Goal: Contribute content

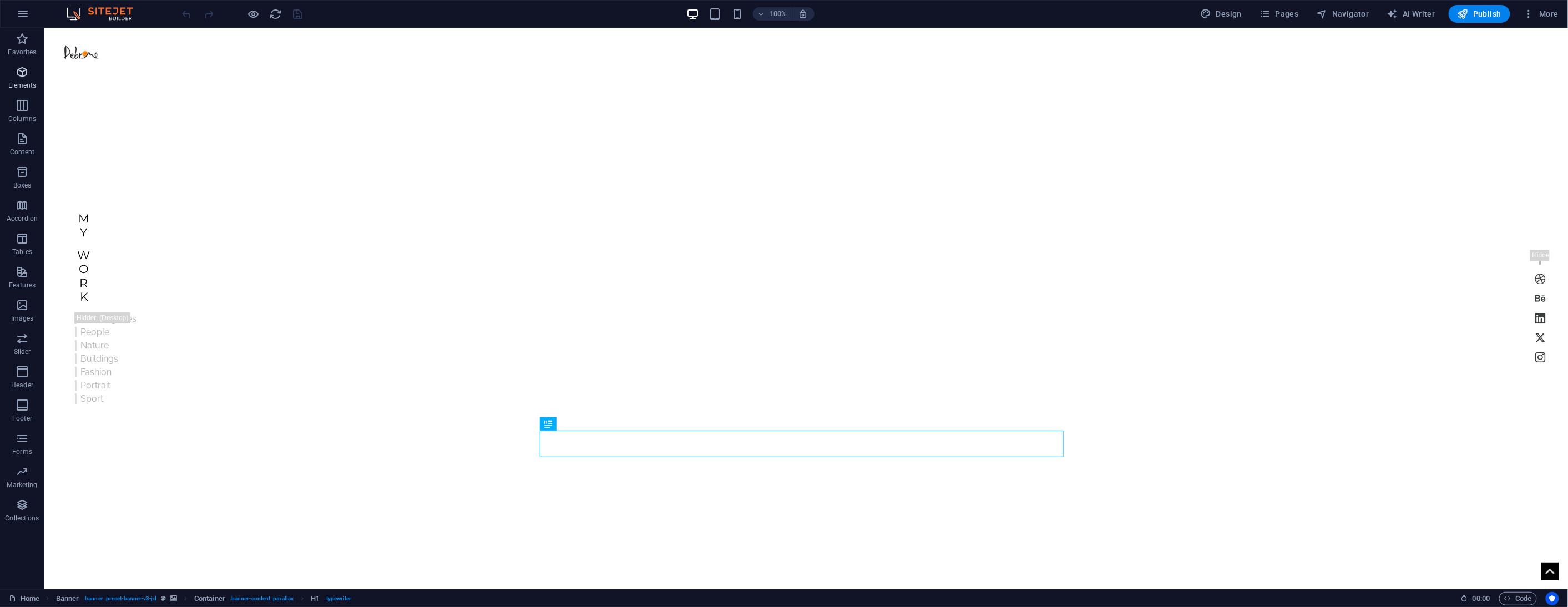
click at [23, 79] on icon "button" at bounding box center [22, 71] width 13 height 13
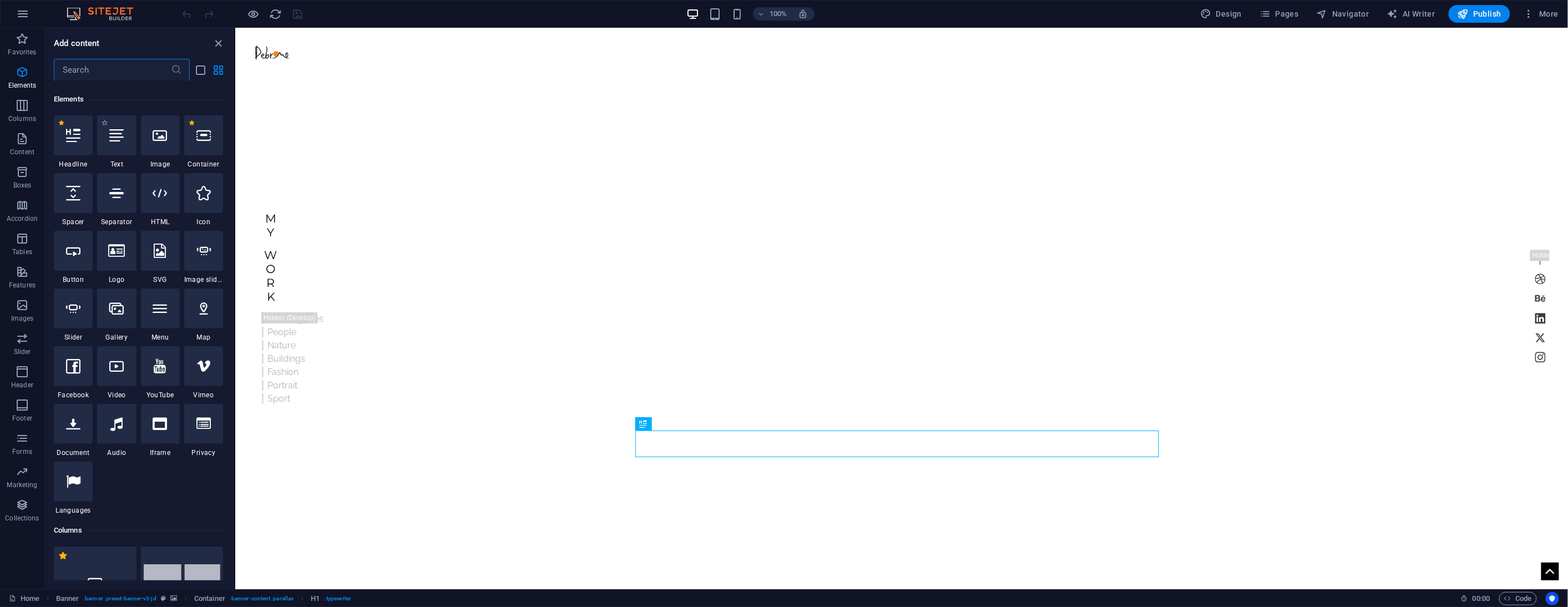
scroll to position [119, 0]
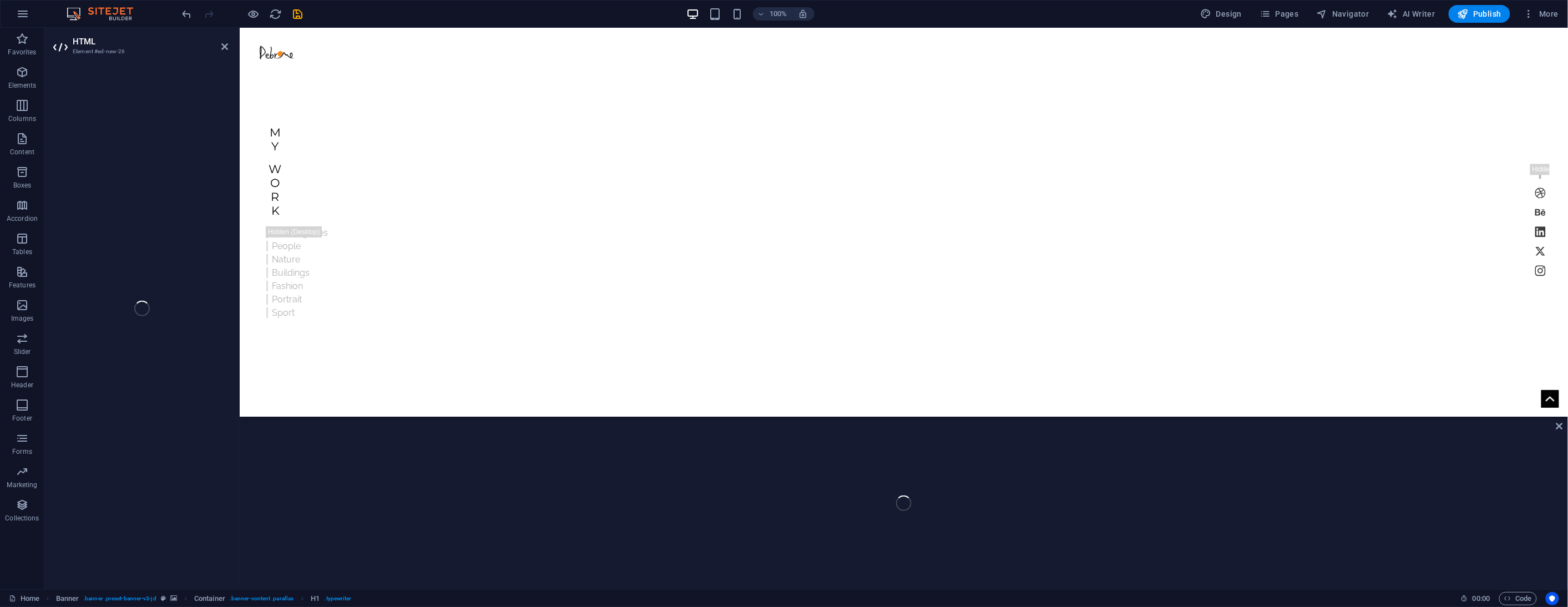
drag, startPoint x: 397, startPoint y: 219, endPoint x: 897, endPoint y: 395, distance: 530.1
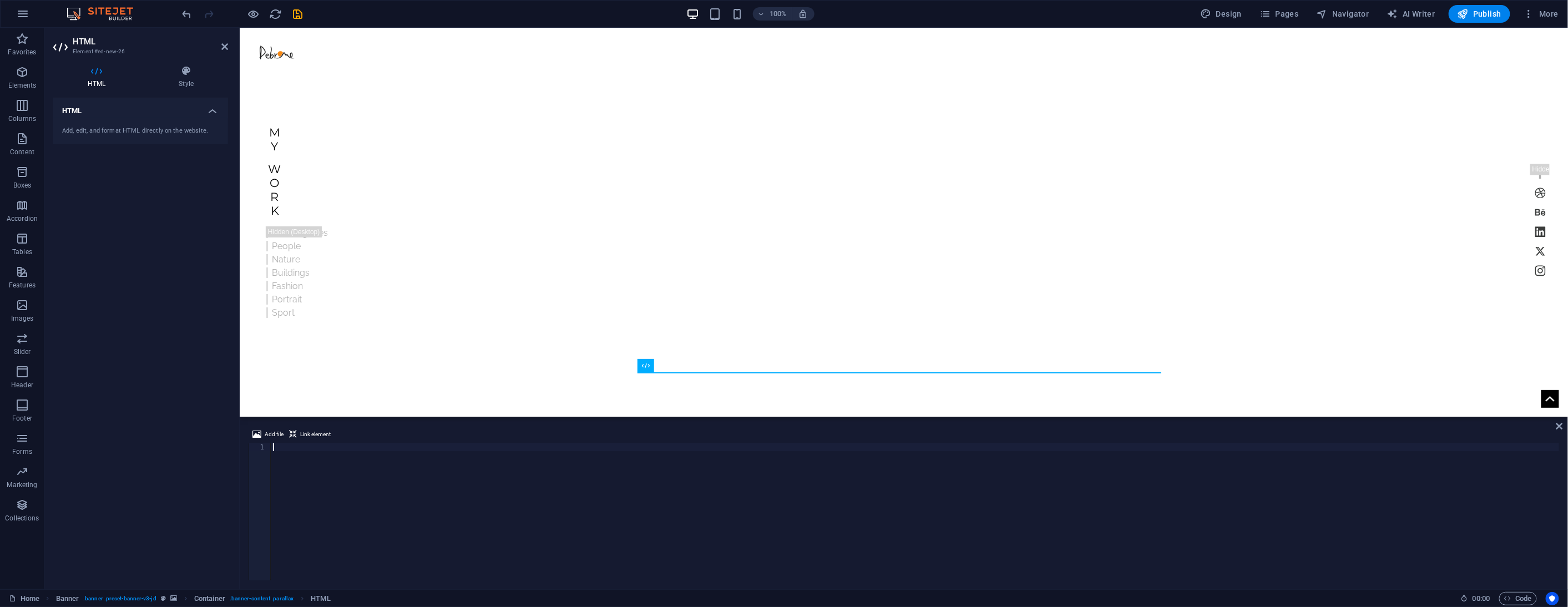
type textarea "</script>"
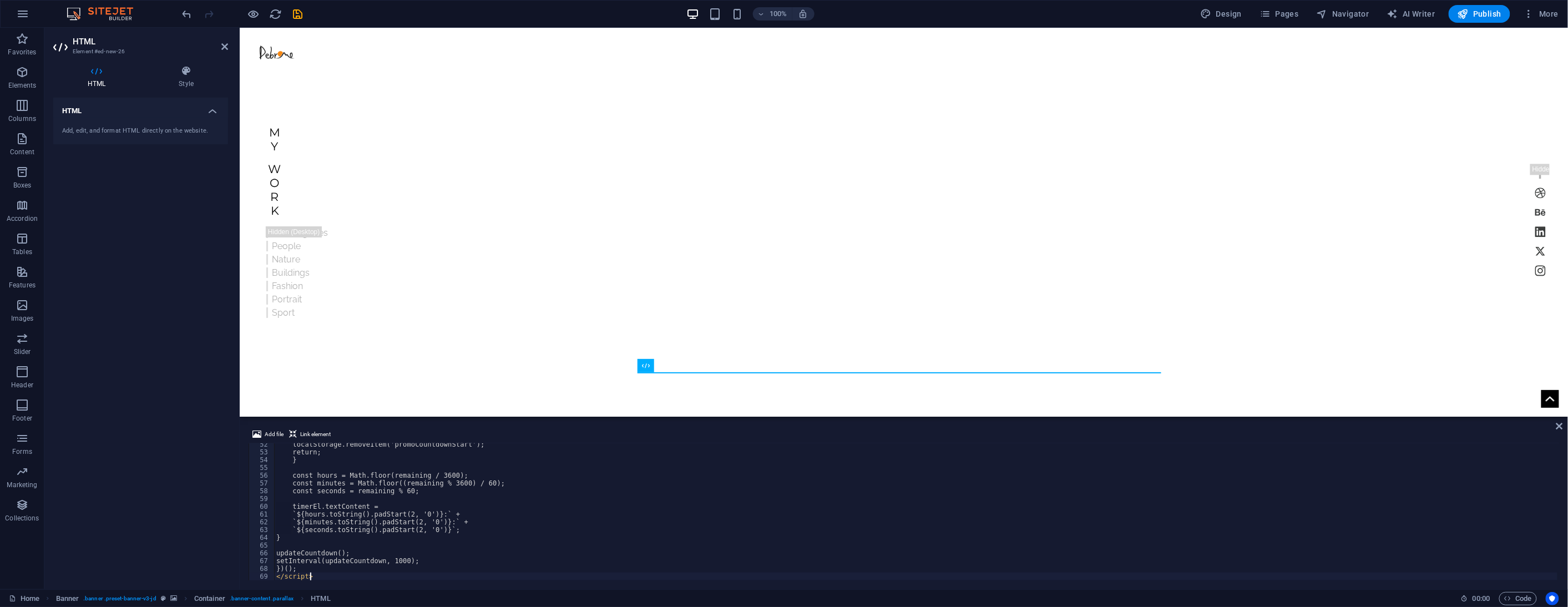
scroll to position [398, 0]
click at [1411, 428] on icon at bounding box center [1560, 426] width 7 height 9
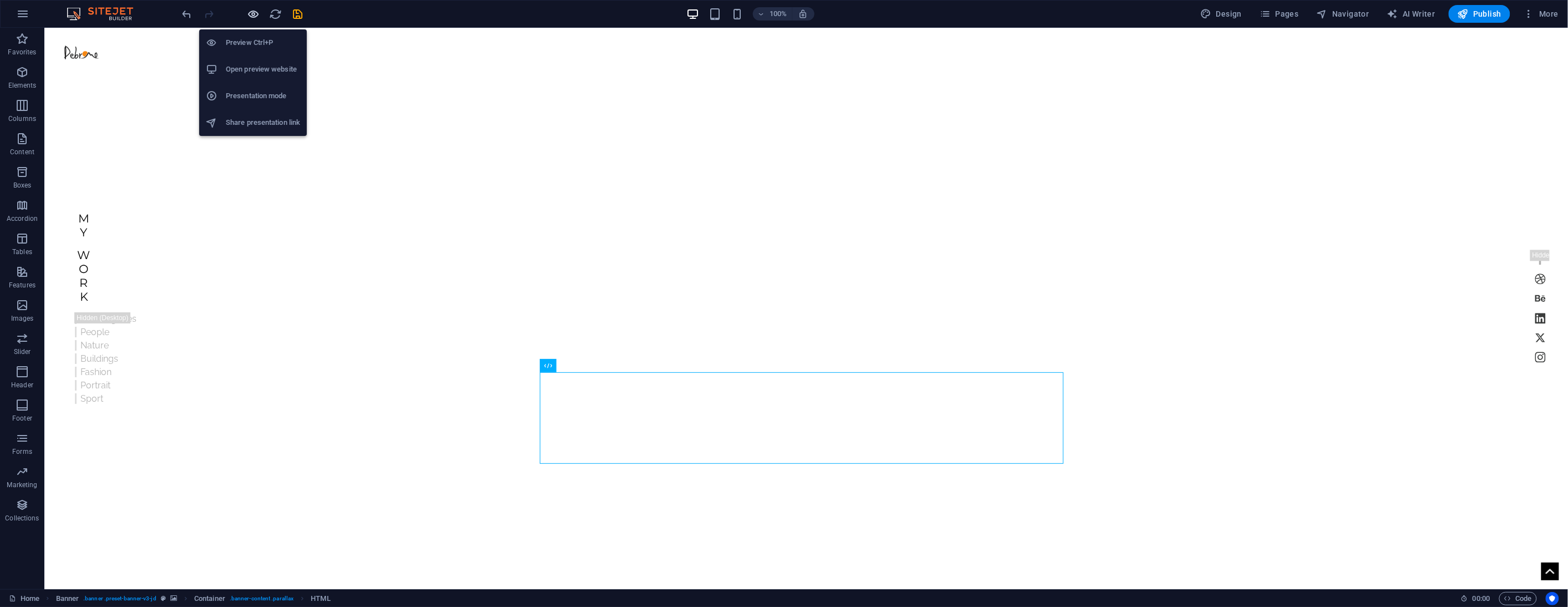
click at [252, 16] on icon "button" at bounding box center [254, 14] width 13 height 13
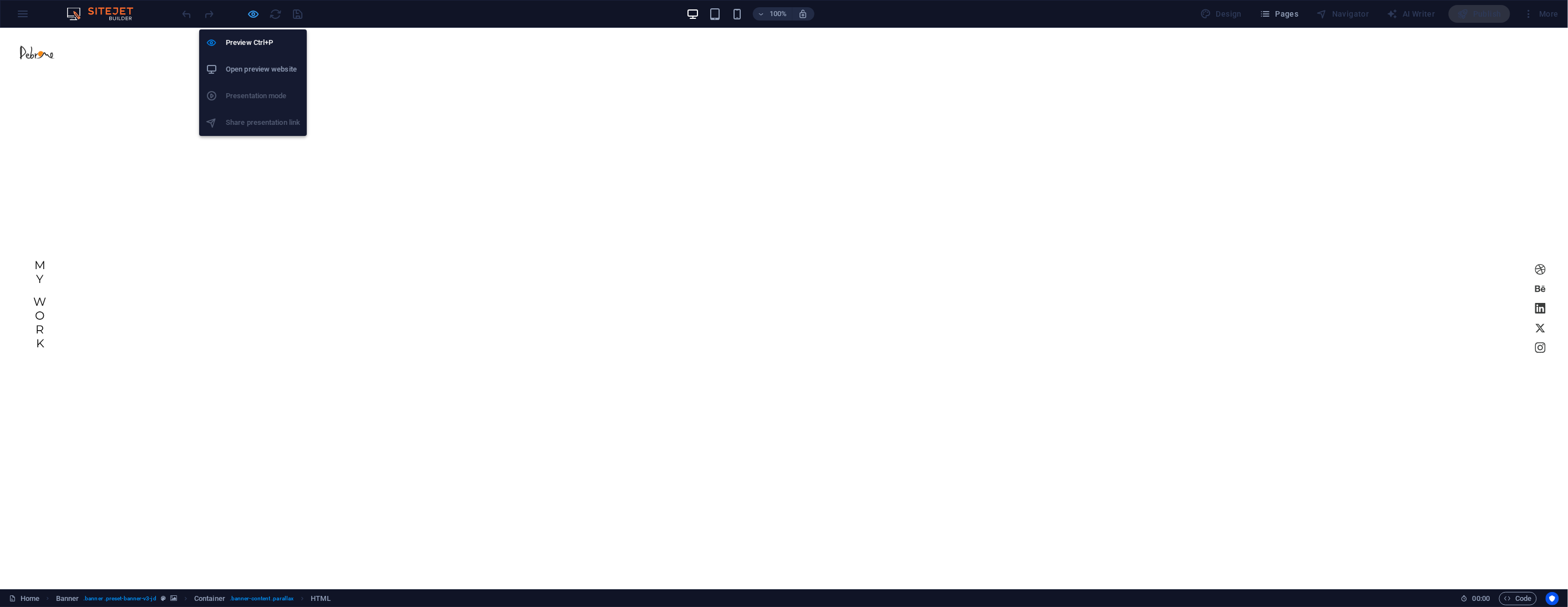
click at [251, 13] on icon "button" at bounding box center [254, 14] width 13 height 13
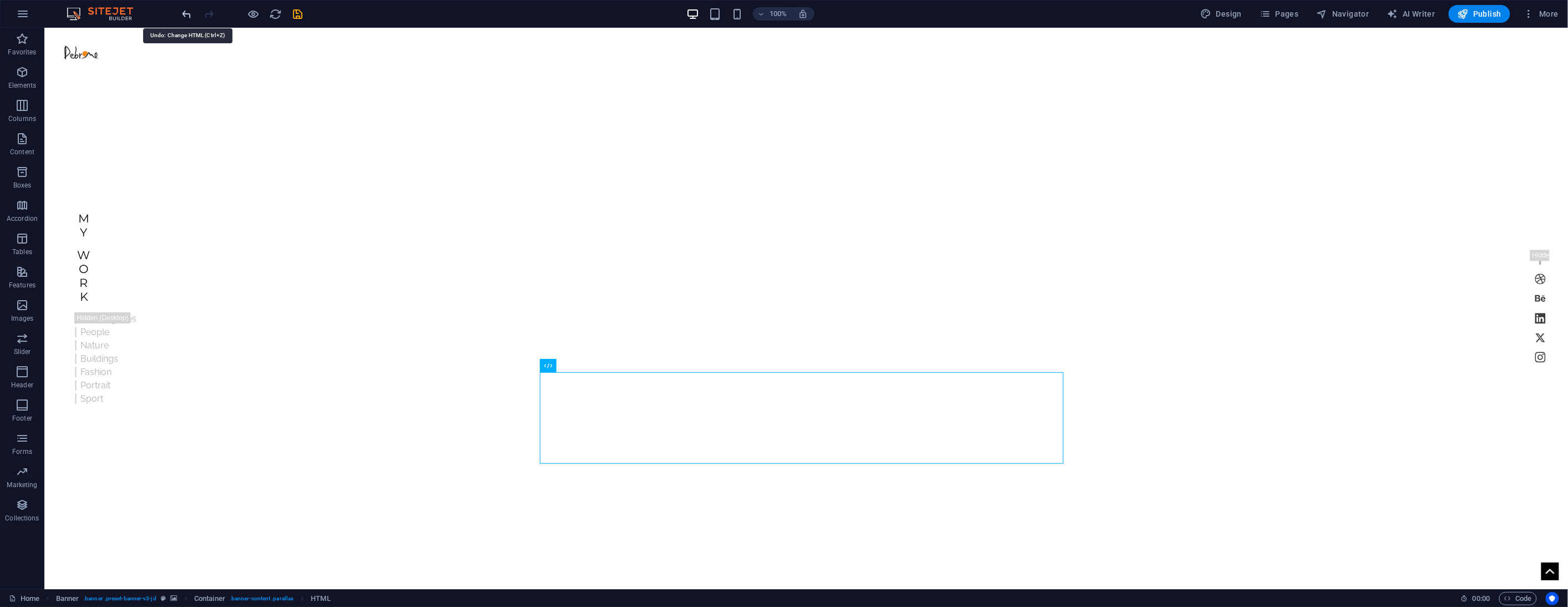
click at [181, 12] on icon "undo" at bounding box center [187, 14] width 13 height 13
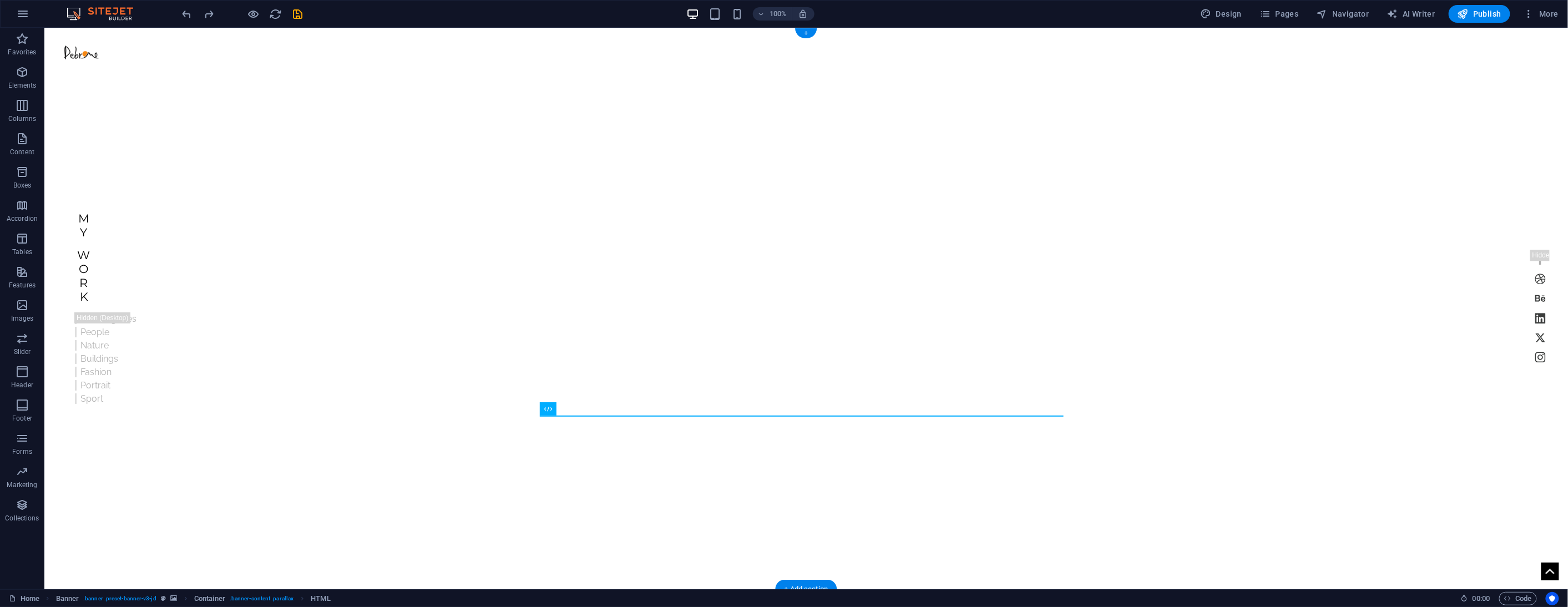
click at [1411, 129] on figure at bounding box center [806, 308] width 1523 height 562
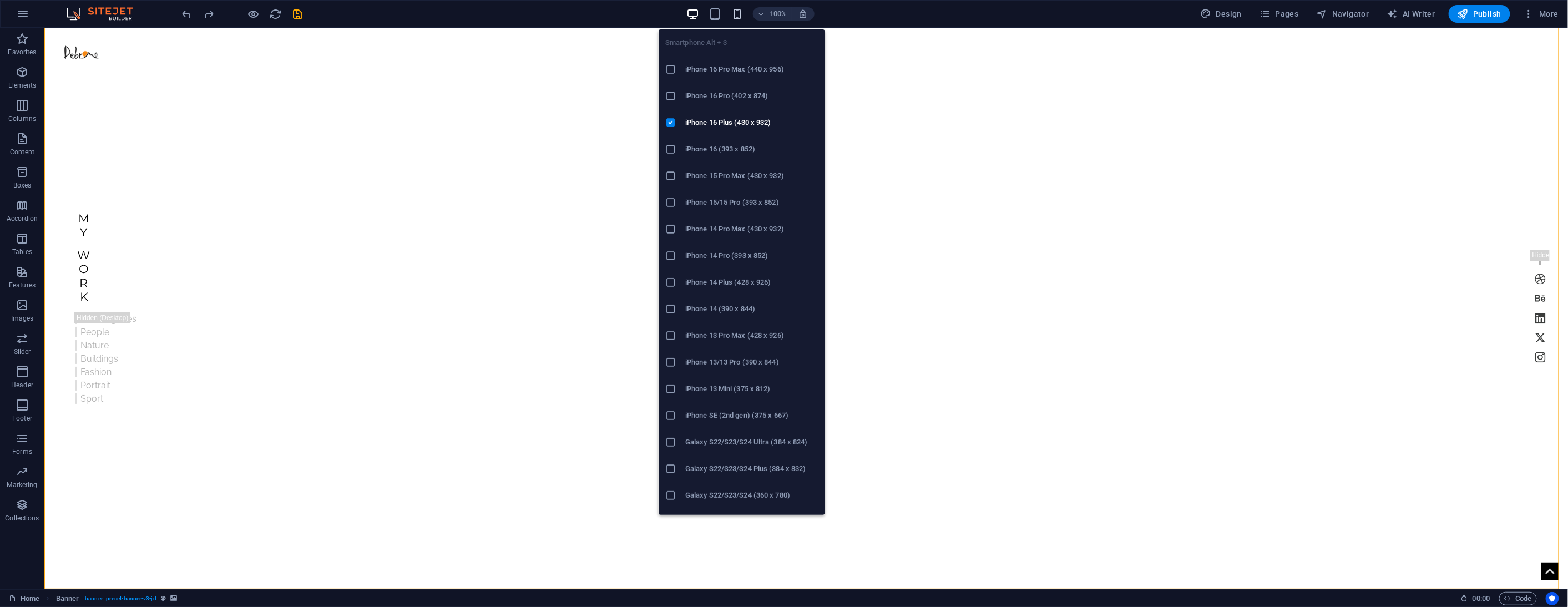
click at [740, 12] on icon "button" at bounding box center [737, 14] width 13 height 13
